Goal: Task Accomplishment & Management: Use online tool/utility

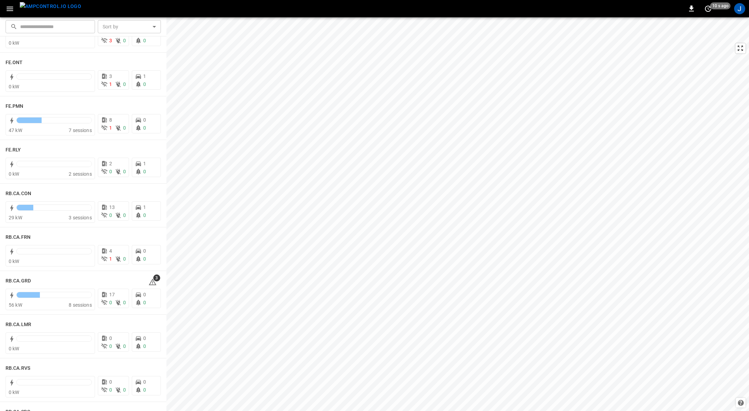
scroll to position [781, 0]
click at [16, 281] on h6 "RB.CA.GRD" at bounding box center [18, 280] width 25 height 8
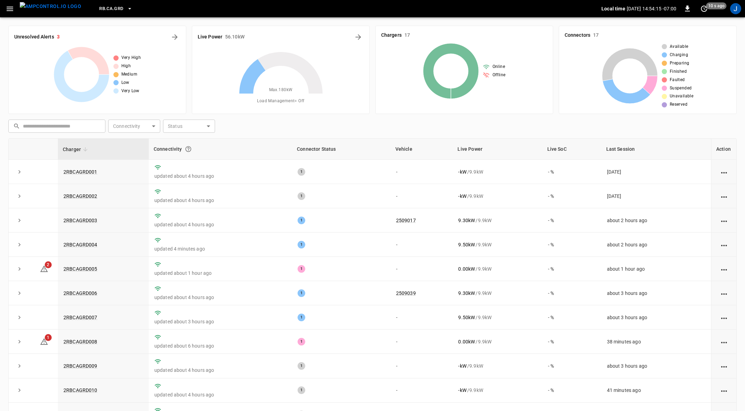
click at [11, 9] on icon "button" at bounding box center [10, 9] width 9 height 9
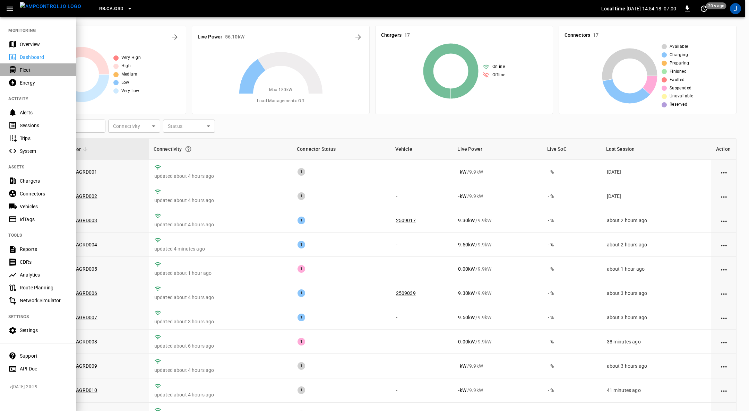
click at [33, 64] on div "Fleet" at bounding box center [38, 69] width 76 height 13
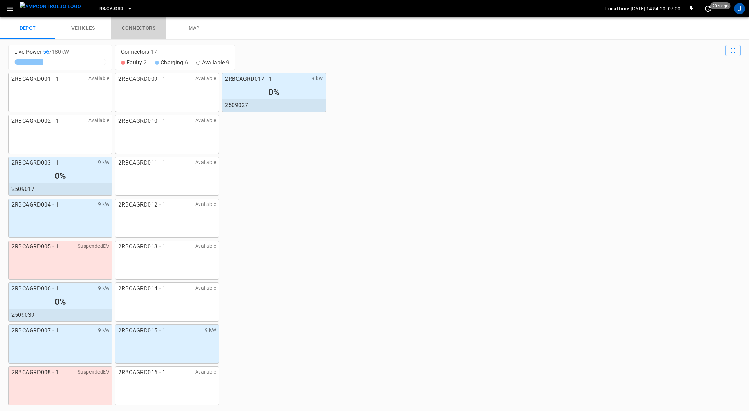
click at [140, 28] on link "connectors" at bounding box center [138, 28] width 55 height 22
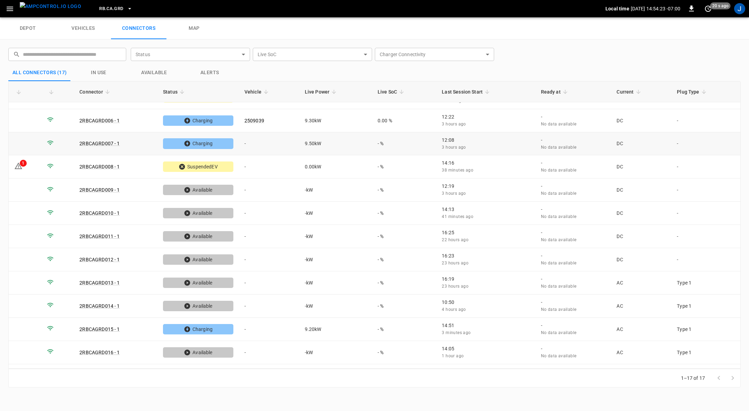
scroll to position [119, 0]
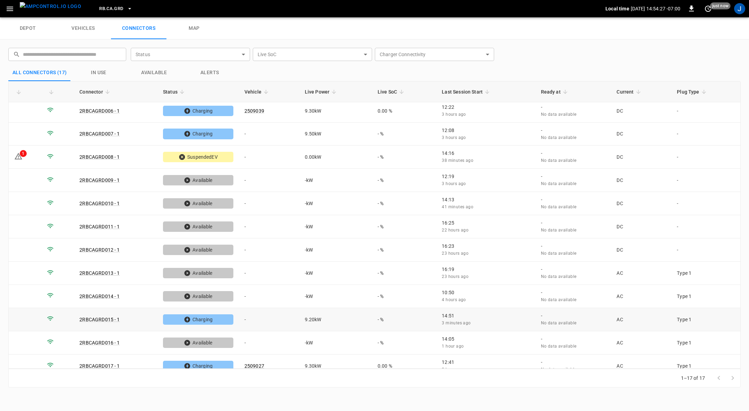
click at [246, 310] on td "-" at bounding box center [269, 319] width 60 height 23
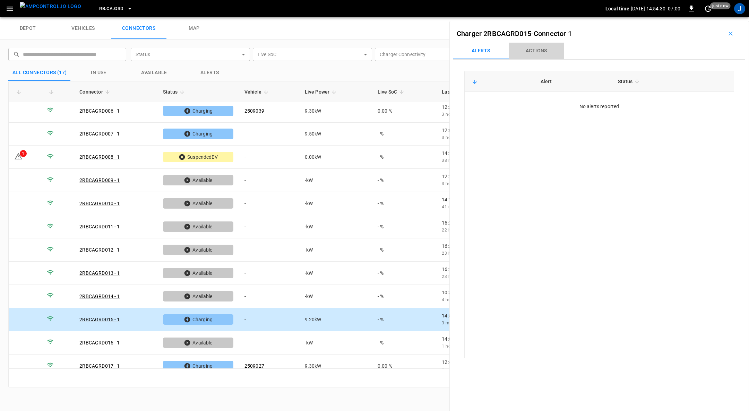
click at [539, 53] on button "Actions" at bounding box center [536, 51] width 55 height 17
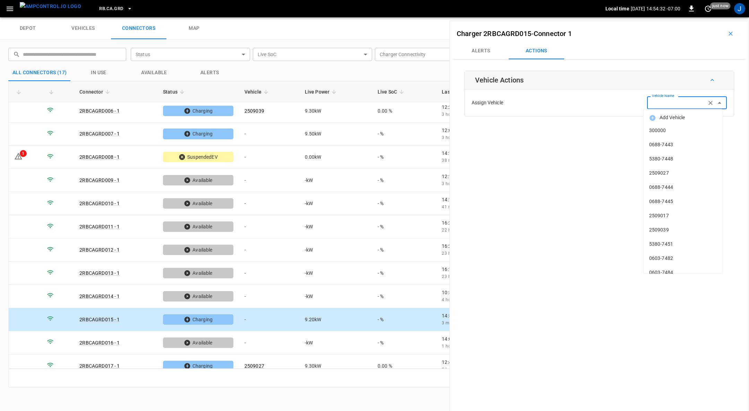
click at [685, 106] on input "Vehicle Name" at bounding box center [676, 102] width 55 height 9
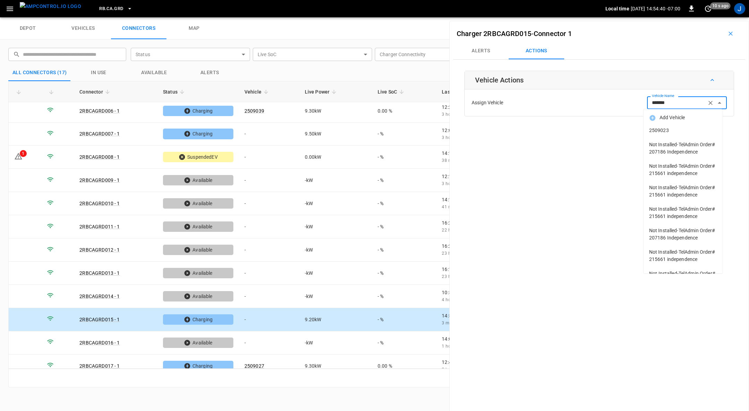
click at [661, 128] on span "2509023" at bounding box center [683, 130] width 68 height 7
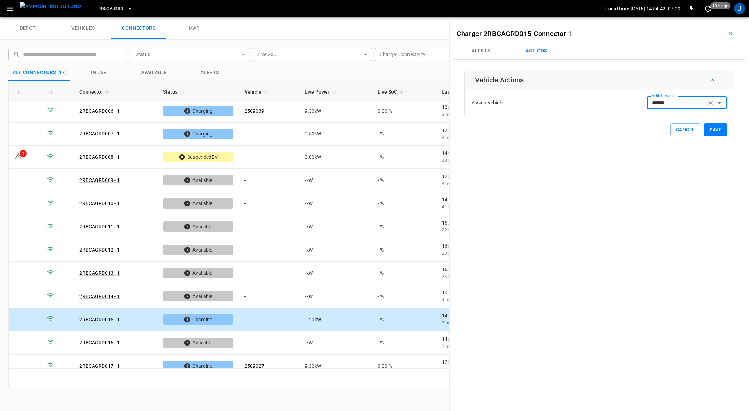
type input "*******"
click at [710, 132] on button "Save" at bounding box center [715, 129] width 23 height 13
click at [244, 154] on td "-" at bounding box center [269, 157] width 60 height 23
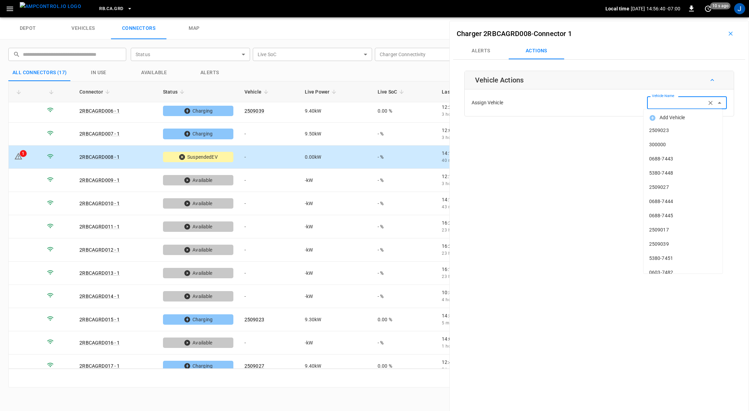
drag, startPoint x: 686, startPoint y: 104, endPoint x: 693, endPoint y: 162, distance: 58.6
click at [693, 162] on span "0688-7443" at bounding box center [683, 158] width 68 height 7
type input "*"
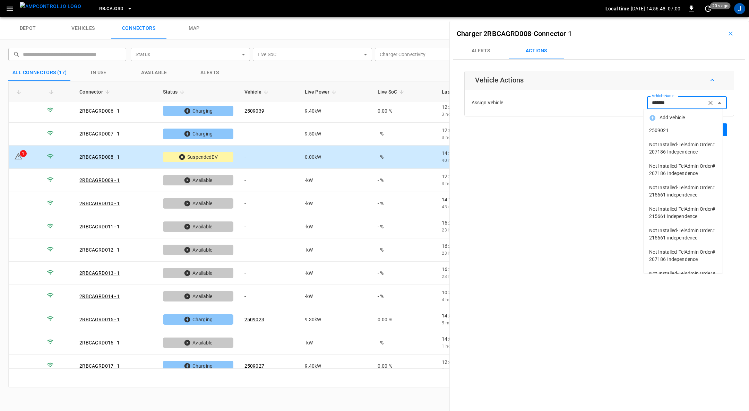
click at [663, 129] on span "2509021" at bounding box center [683, 130] width 68 height 7
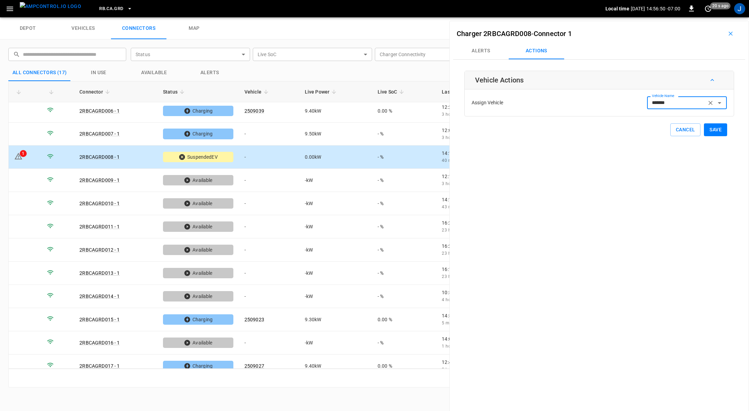
type input "*******"
click at [711, 130] on button "Save" at bounding box center [715, 129] width 23 height 13
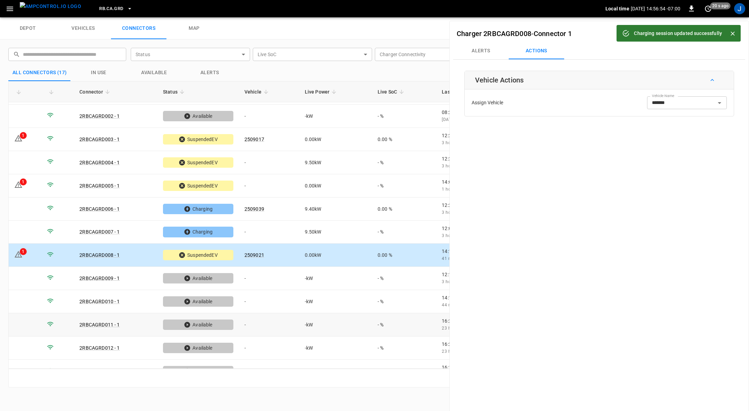
scroll to position [20, 0]
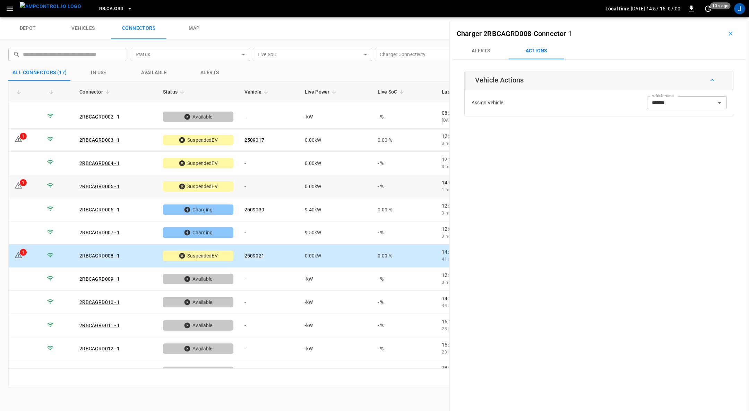
click at [247, 187] on td "-" at bounding box center [269, 186] width 60 height 23
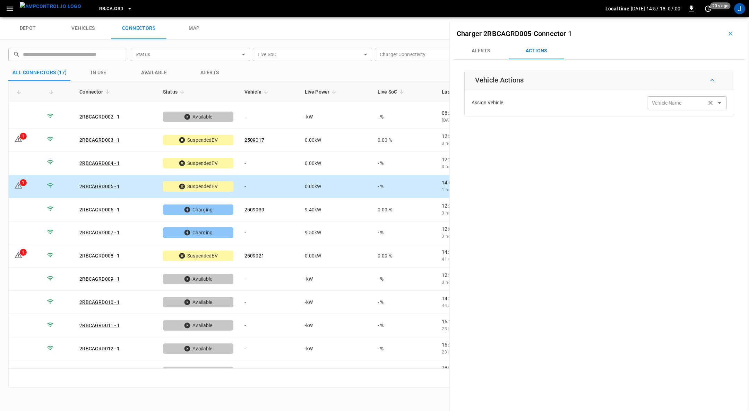
click at [663, 99] on div "Vehicle Name Vehicle Name" at bounding box center [687, 102] width 80 height 13
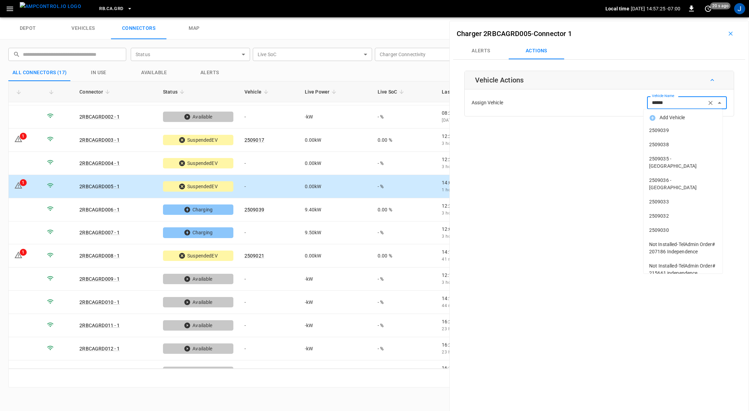
type input "*******"
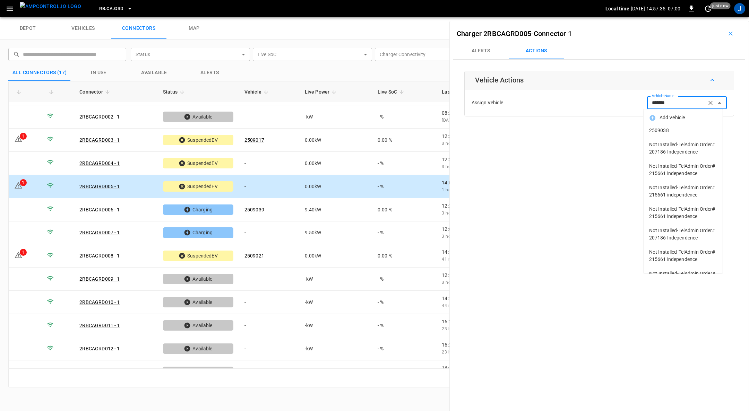
click at [659, 129] on span "2509038" at bounding box center [683, 130] width 68 height 7
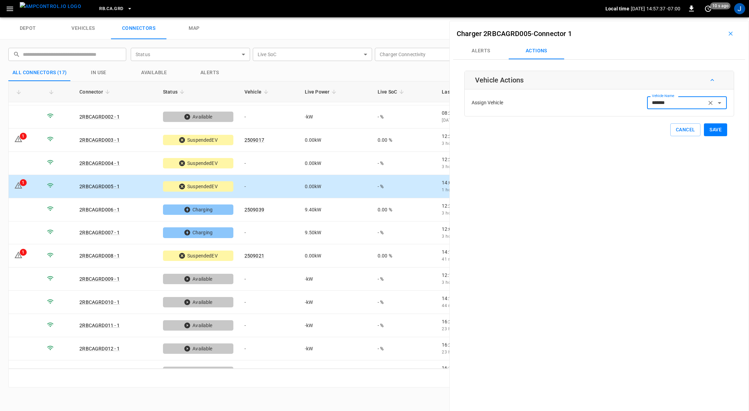
type input "*******"
click at [710, 130] on button "Save" at bounding box center [715, 129] width 23 height 13
click at [270, 165] on td "-" at bounding box center [269, 163] width 60 height 23
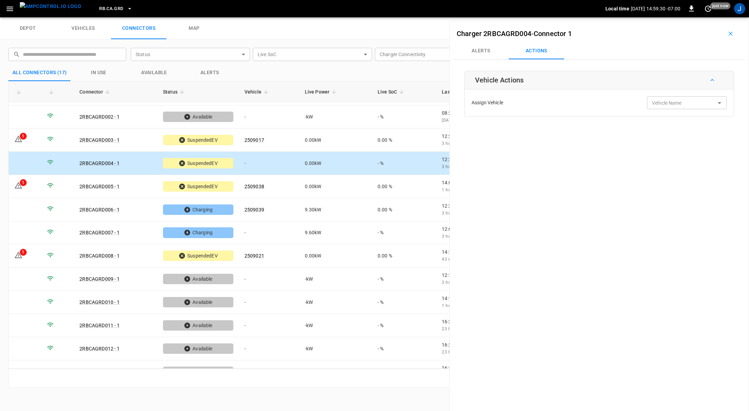
click at [270, 165] on td "-" at bounding box center [269, 163] width 60 height 23
click at [23, 250] on div "1" at bounding box center [23, 252] width 7 height 7
type input "*******"
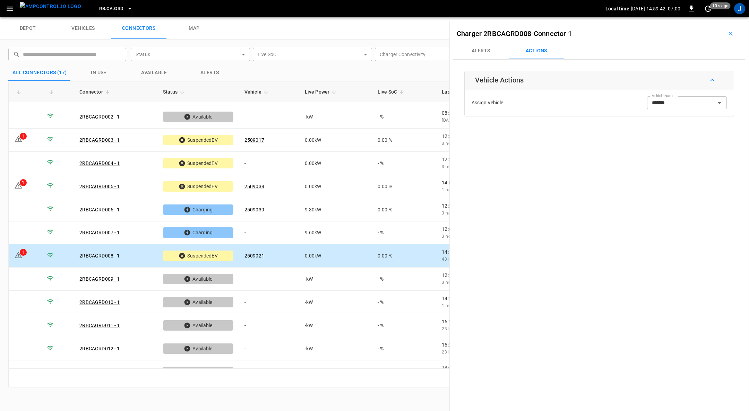
click at [485, 49] on button "Alerts" at bounding box center [480, 51] width 55 height 17
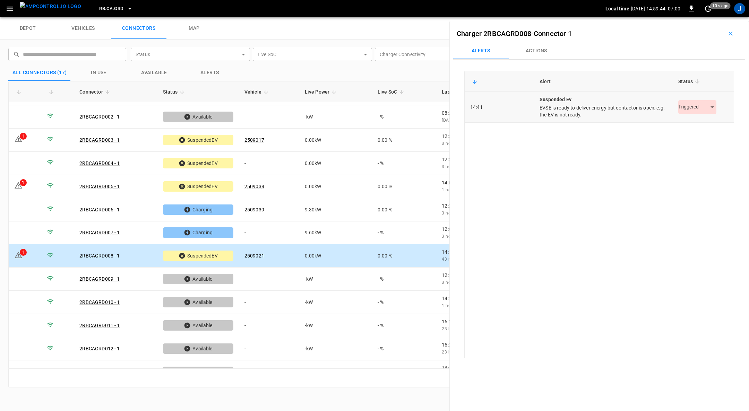
click at [709, 17] on body "RB.CA.GRD Local time [DATE] 14:59:44 -07:00 0 10 s ago J depot vehicles connect…" at bounding box center [374, 8] width 749 height 17
click at [688, 119] on li "Resolved" at bounding box center [693, 123] width 43 height 11
drag, startPoint x: 24, startPoint y: 183, endPoint x: 18, endPoint y: 182, distance: 5.9
click at [18, 182] on icon at bounding box center [18, 185] width 8 height 8
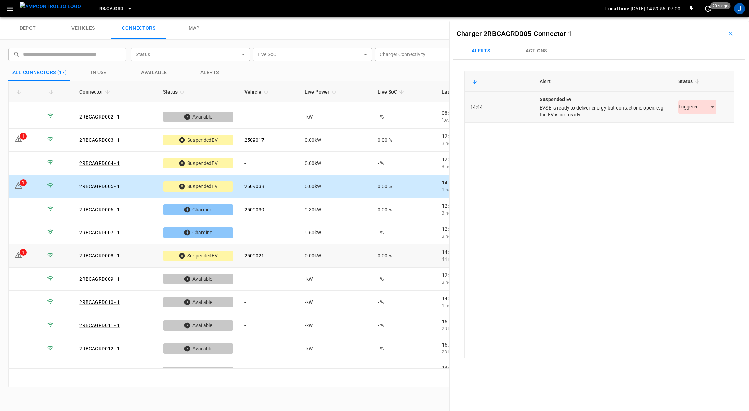
click at [705, 17] on body "RB.CA.GRD Local time [DATE] 14:59:56 -07:00 0 20 s ago J depot vehicles connect…" at bounding box center [374, 8] width 749 height 17
click at [692, 121] on li "Resolved" at bounding box center [693, 123] width 43 height 11
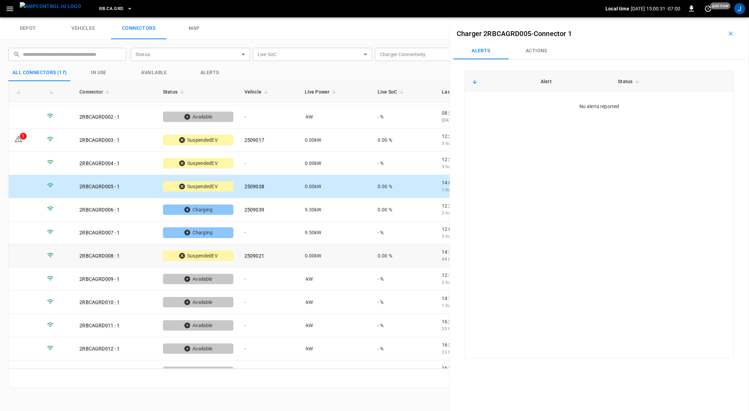
click at [692, 121] on div "Alert Status No alerts reported" at bounding box center [599, 215] width 270 height 288
click at [22, 156] on div "1" at bounding box center [23, 159] width 7 height 7
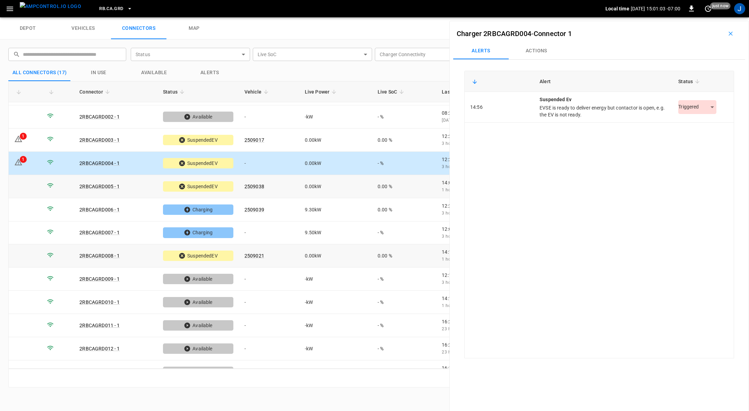
click at [710, 17] on body "RB.CA.GRD Local time [DATE] 15:01:03 -07:00 0 just now J depot vehicles connect…" at bounding box center [374, 8] width 749 height 17
click at [695, 123] on li "Resolved" at bounding box center [693, 123] width 43 height 11
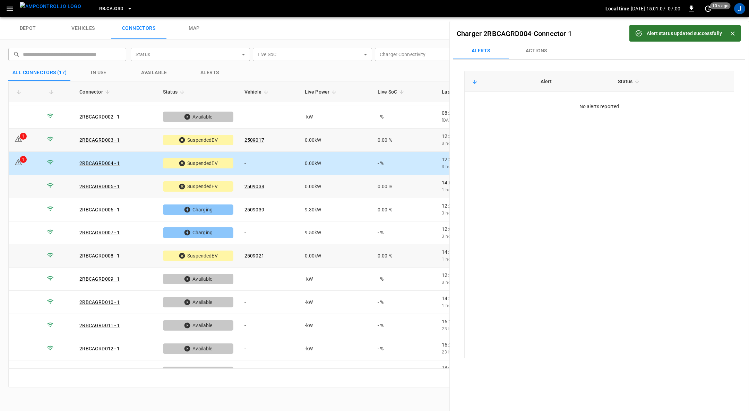
click at [23, 137] on div "1" at bounding box center [23, 136] width 7 height 7
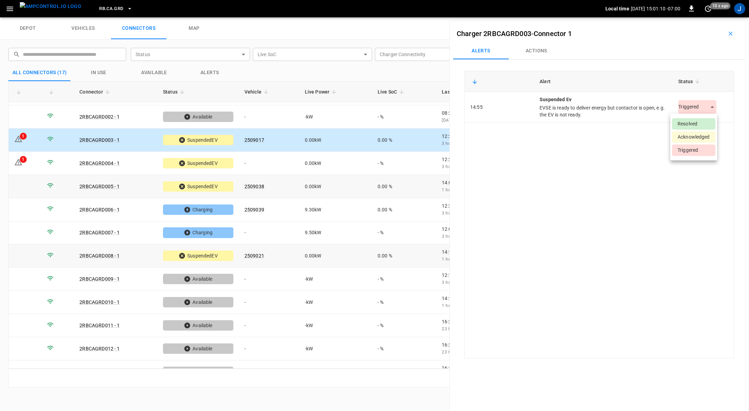
click at [708, 17] on body "RB.CA.GRD Local time [DATE] 15:01:10 -07:00 0 10 s ago J depot vehicles connect…" at bounding box center [374, 8] width 749 height 17
click at [693, 121] on li "Resolved" at bounding box center [693, 123] width 43 height 11
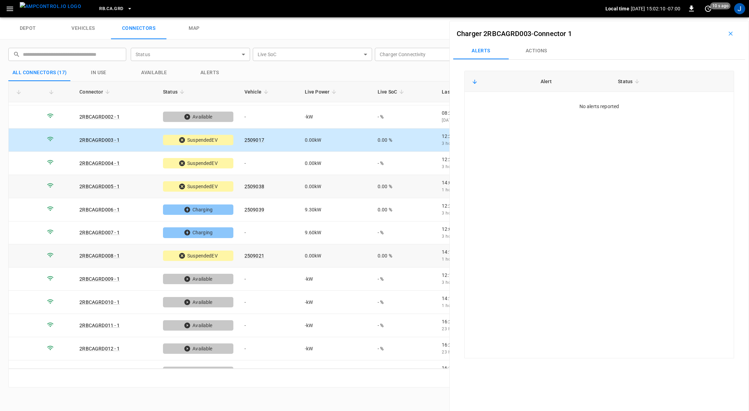
click at [693, 121] on div "Alert Status No alerts reported" at bounding box center [599, 215] width 270 height 288
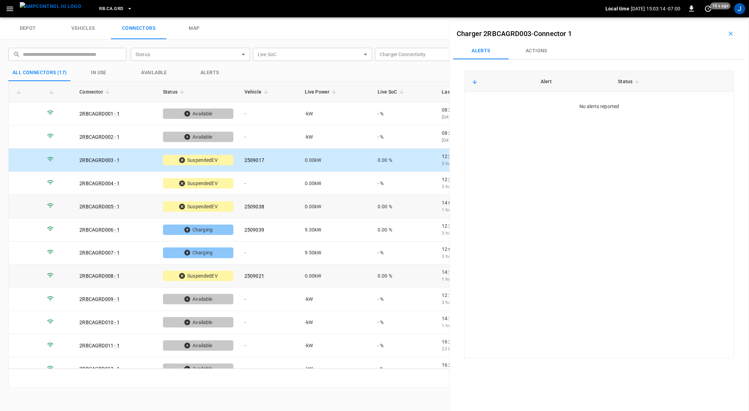
scroll to position [4, 0]
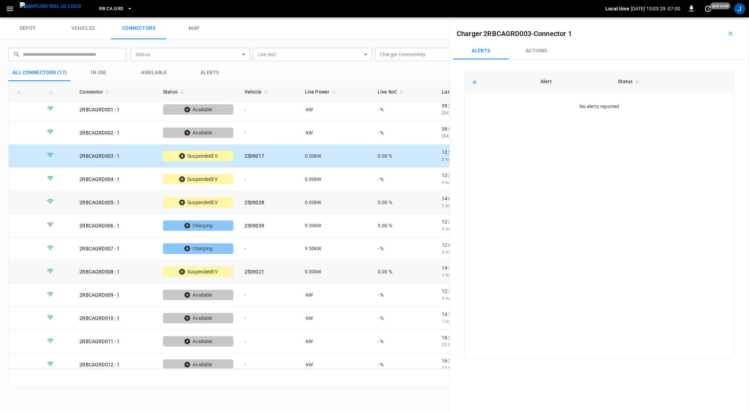
click at [693, 121] on div "Alert Status No alerts reported" at bounding box center [599, 215] width 270 height 288
click at [727, 31] on icon "button" at bounding box center [730, 33] width 7 height 7
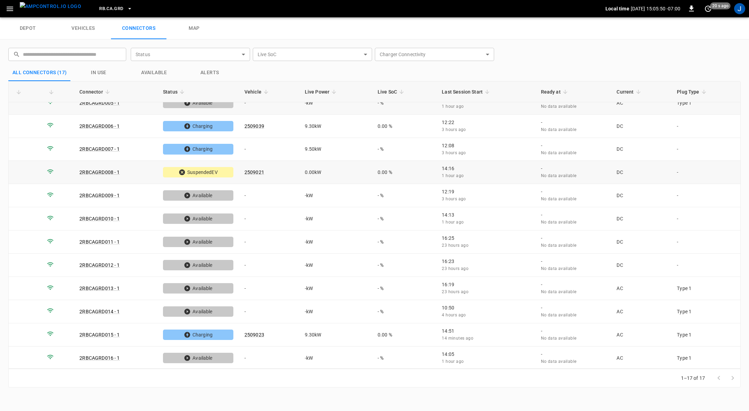
scroll to position [119, 0]
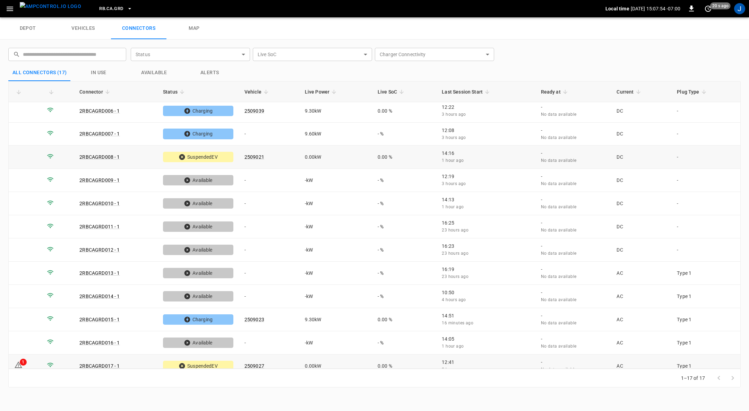
click at [22, 361] on icon at bounding box center [18, 365] width 8 height 8
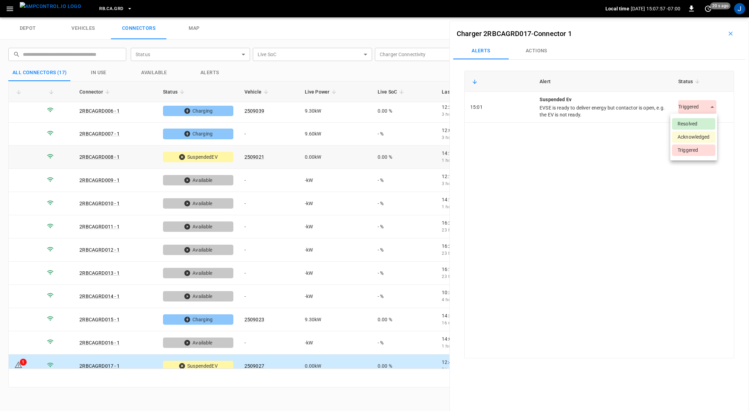
click at [709, 17] on body "RB.CA.GRD Local time [DATE] 15:07:57 -07:00 0 20 s ago J depot vehicles connect…" at bounding box center [374, 8] width 749 height 17
click at [694, 123] on li "Resolved" at bounding box center [693, 123] width 43 height 11
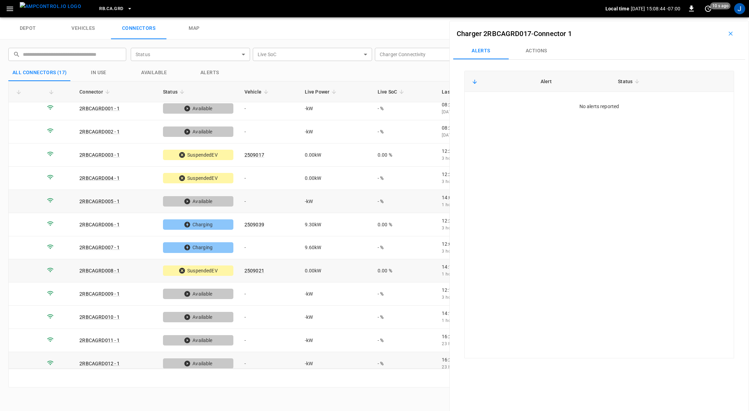
scroll to position [0, 0]
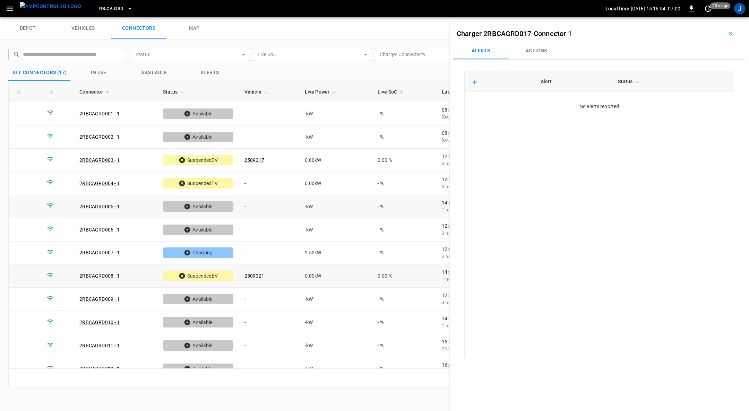
click at [736, 30] on button "button" at bounding box center [730, 33] width 22 height 11
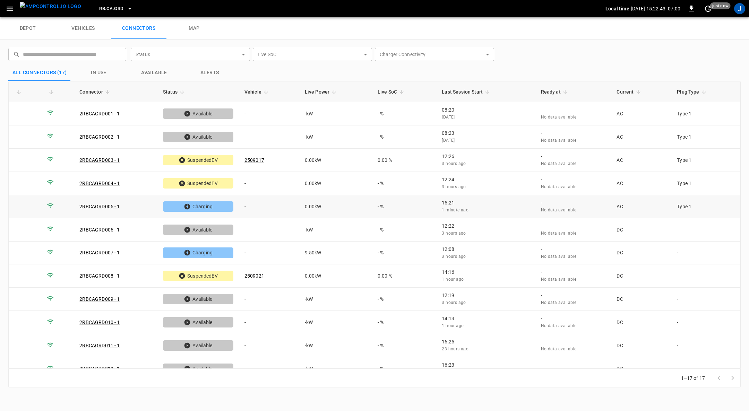
drag, startPoint x: 246, startPoint y: 203, endPoint x: 292, endPoint y: 239, distance: 58.3
click at [246, 203] on td "-" at bounding box center [269, 206] width 60 height 23
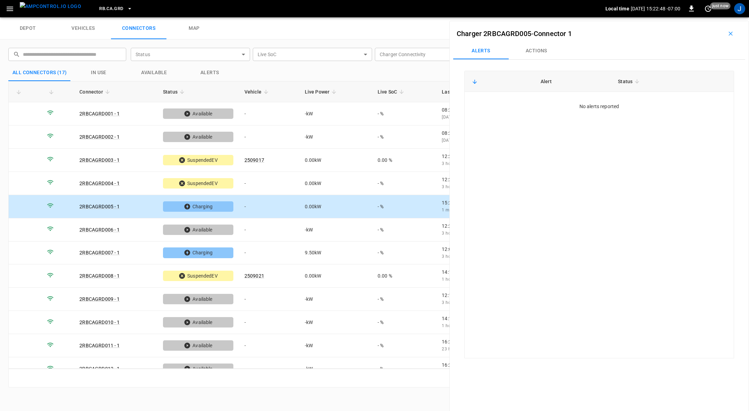
click at [536, 51] on button "Actions" at bounding box center [536, 51] width 55 height 17
click at [663, 104] on div "Vehicle Name Vehicle Name" at bounding box center [687, 102] width 80 height 13
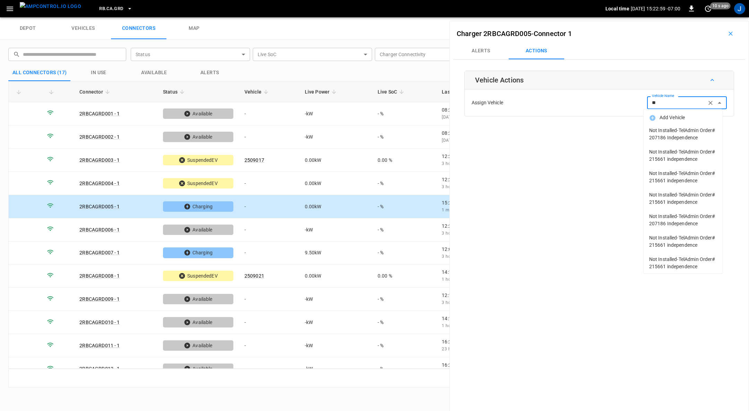
type input "*"
click at [729, 34] on icon "button" at bounding box center [730, 33] width 7 height 7
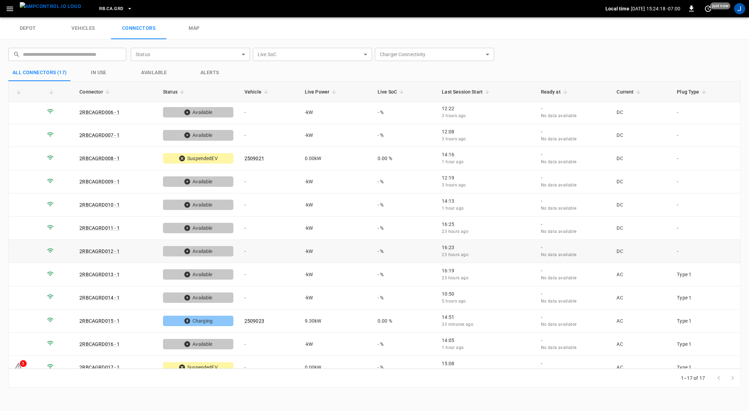
scroll to position [119, 0]
